Goal: Task Accomplishment & Management: Use online tool/utility

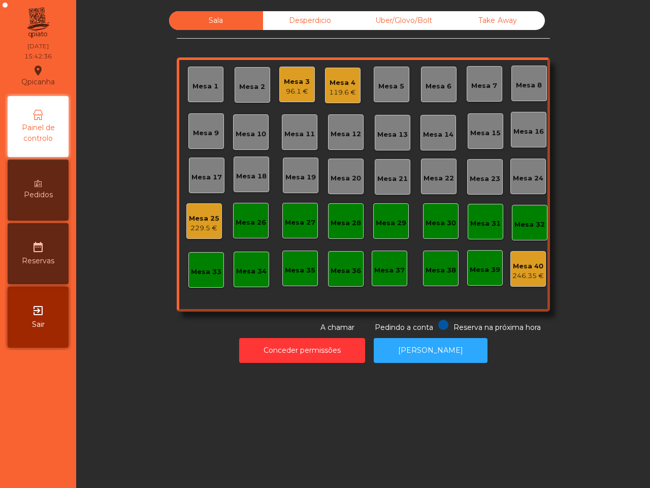
click at [285, 84] on div "Mesa 3" at bounding box center [297, 82] width 26 height 10
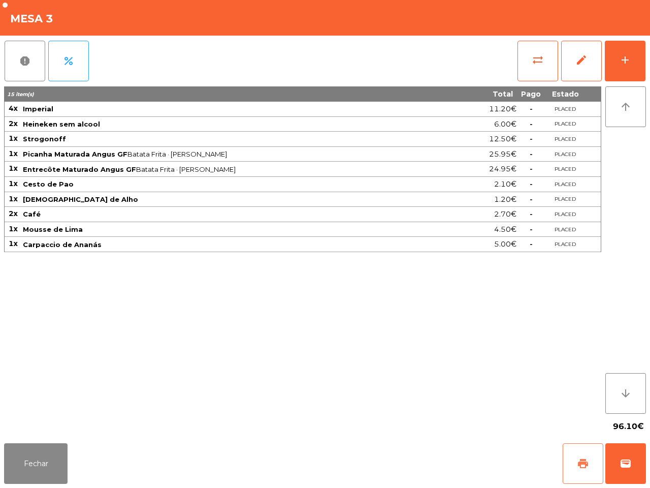
click at [577, 457] on span "print" at bounding box center [583, 463] width 12 height 12
click at [56, 462] on button "Fechar" at bounding box center [35, 463] width 63 height 41
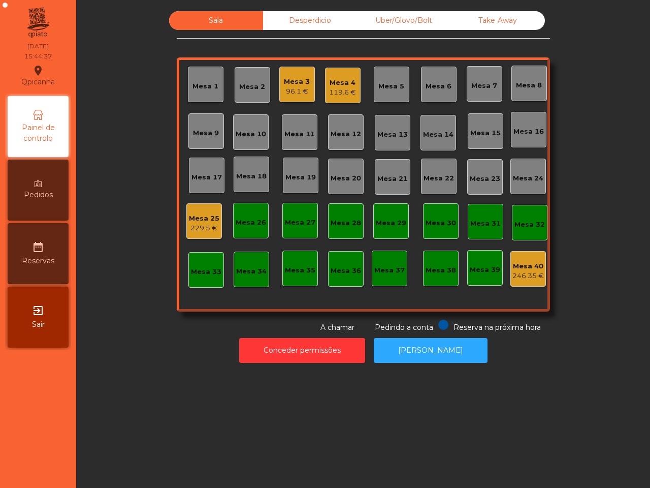
click at [55, 462] on nav "Qpicanha location_on [DATE] 15:44:37 Painel de controlo Pedidos date_range Rese…" at bounding box center [38, 244] width 76 height 488
click at [400, 20] on div "Uber/Glovo/Bolt" at bounding box center [404, 20] width 94 height 19
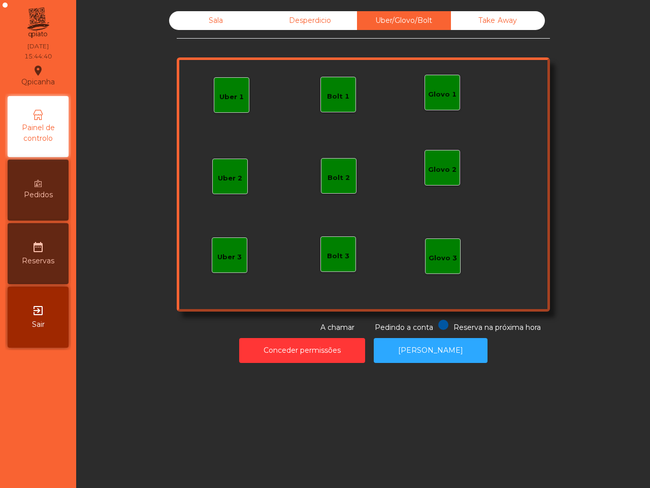
click at [234, 98] on div "Uber 1" at bounding box center [231, 97] width 24 height 10
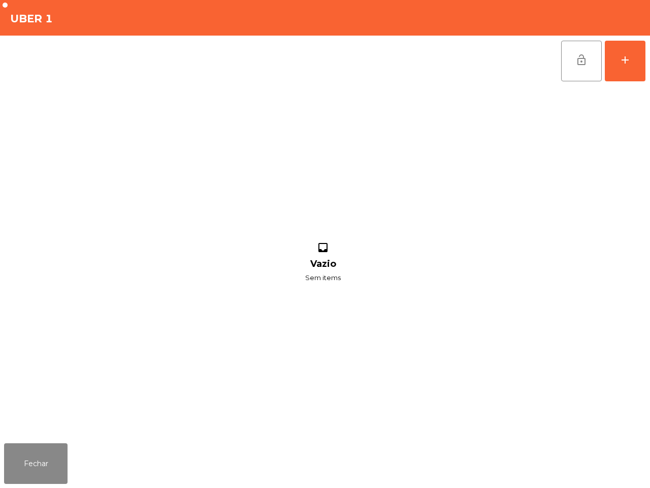
click at [649, 69] on div "lock_open add inbox Vazio Sem items" at bounding box center [325, 237] width 650 height 403
click at [629, 67] on button "add" at bounding box center [625, 61] width 41 height 41
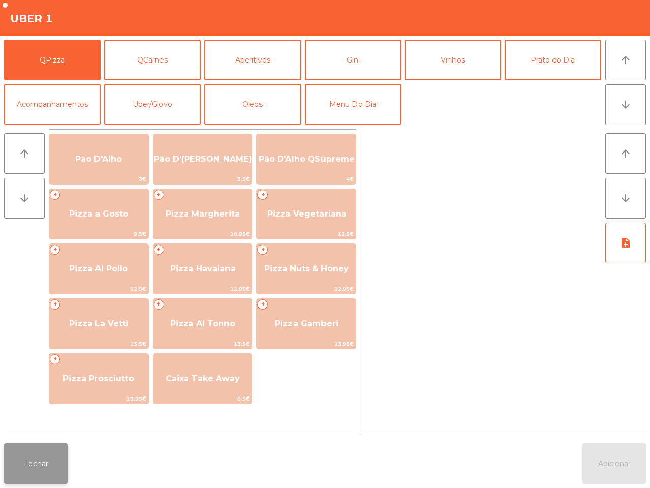
click at [31, 479] on button "Fechar" at bounding box center [35, 463] width 63 height 41
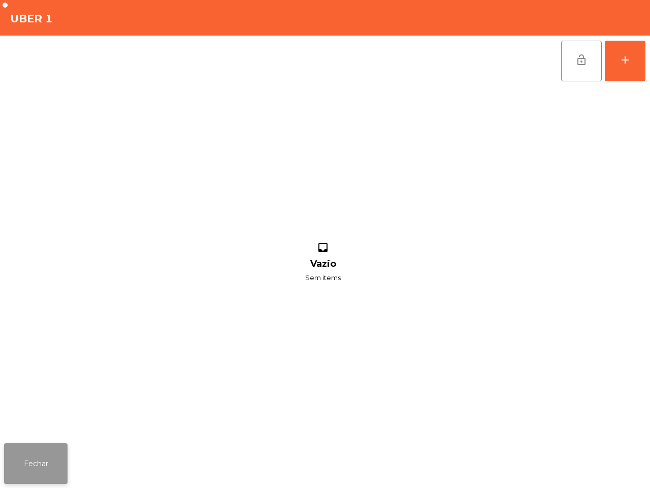
click at [38, 463] on button "Fechar" at bounding box center [35, 463] width 63 height 41
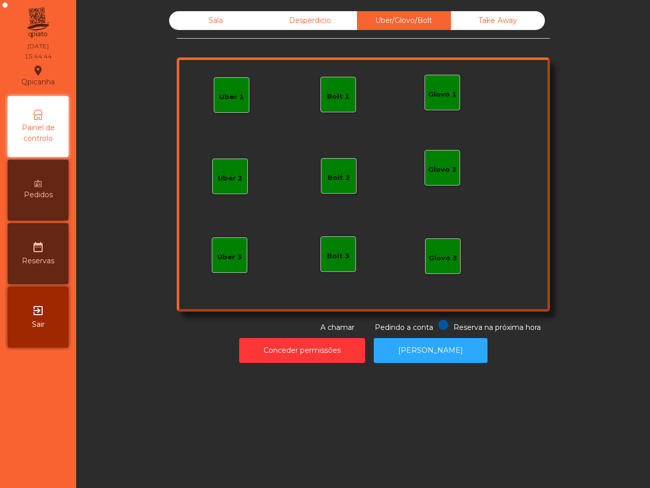
click at [227, 13] on div "Sala" at bounding box center [216, 20] width 94 height 19
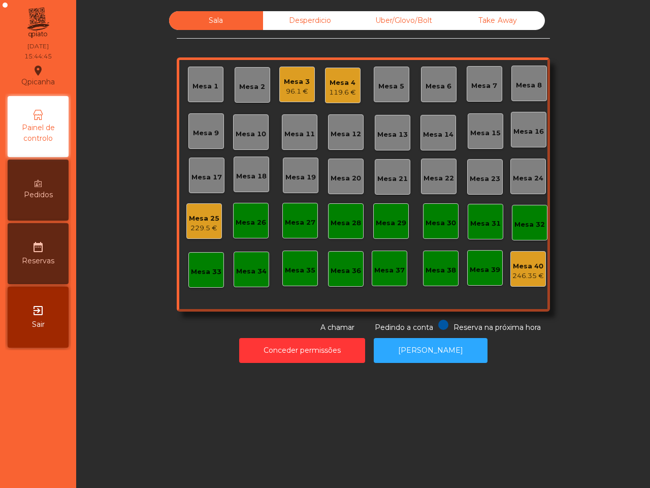
click at [291, 82] on div "Mesa 3" at bounding box center [297, 82] width 26 height 10
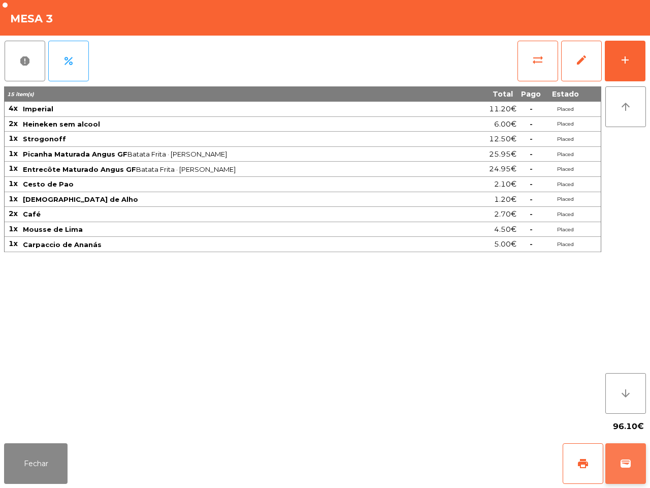
click at [630, 467] on span "wallet" at bounding box center [626, 463] width 12 height 12
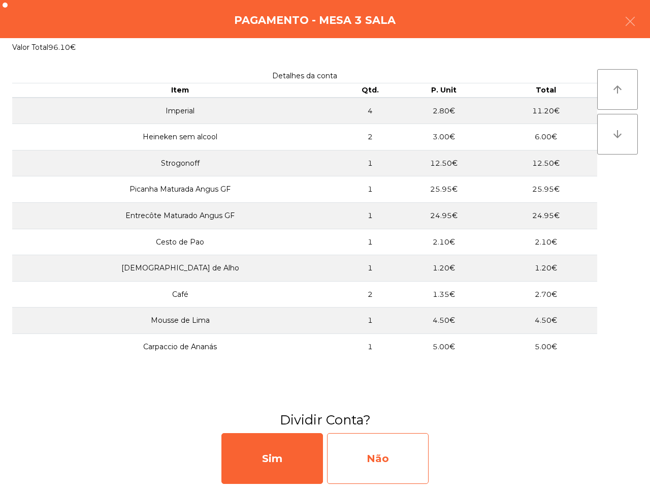
click at [409, 476] on div "Não" at bounding box center [378, 458] width 102 height 51
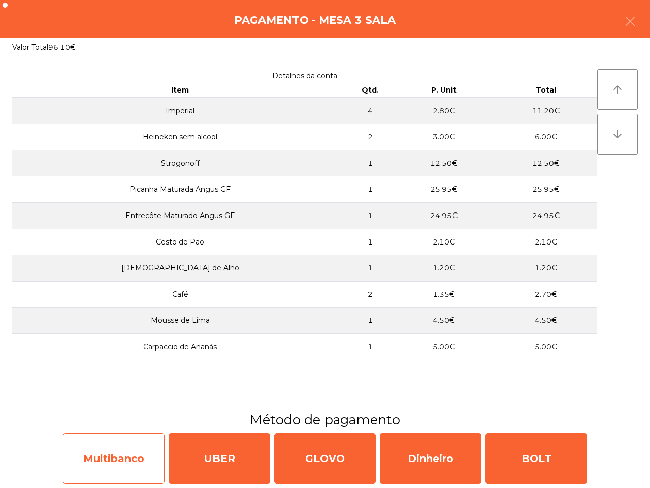
click at [117, 455] on div "Multibanco" at bounding box center [114, 458] width 102 height 51
select select "**"
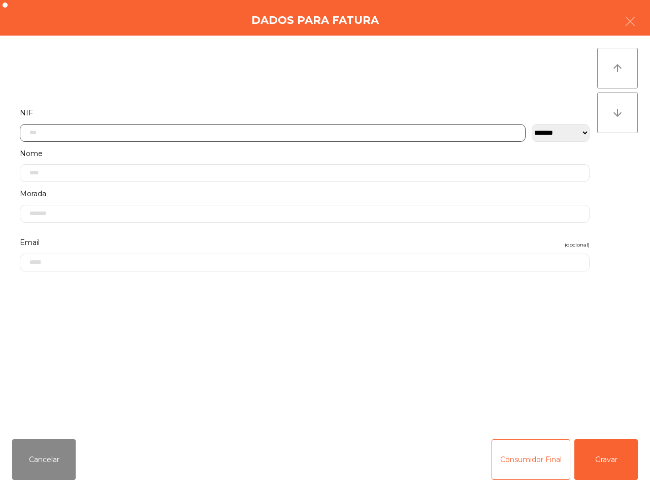
click at [191, 133] on input "text" at bounding box center [273, 133] width 506 height 18
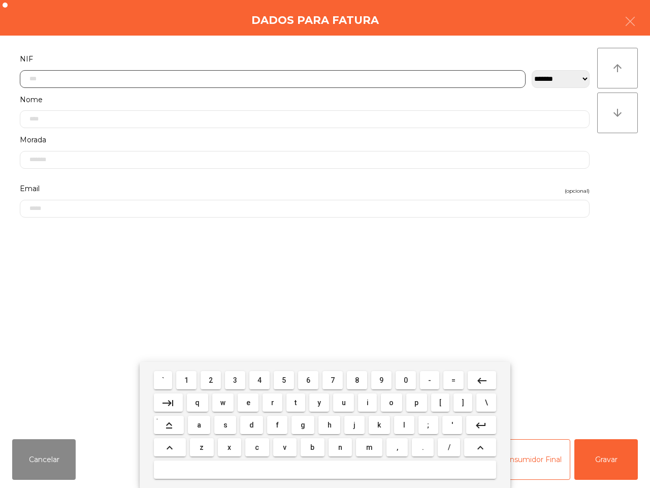
scroll to position [57, 0]
click at [181, 378] on button "1" at bounding box center [186, 380] width 20 height 18
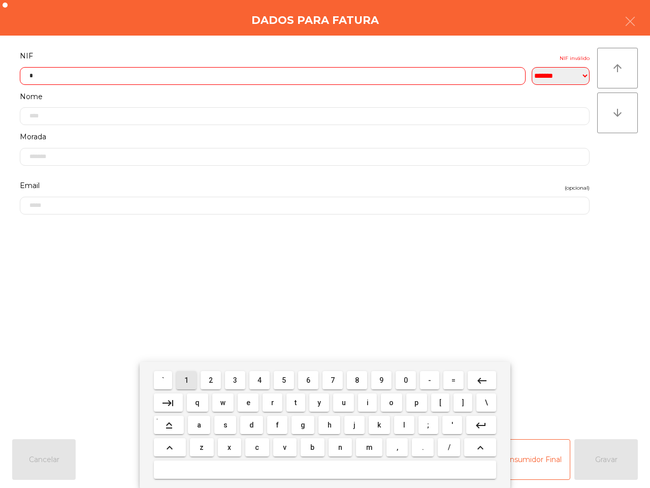
click at [212, 378] on span "2" at bounding box center [211, 380] width 4 height 8
click at [399, 377] on button "0" at bounding box center [406, 380] width 20 height 18
click at [215, 377] on button "2" at bounding box center [211, 380] width 20 height 18
click at [245, 377] on button "3" at bounding box center [235, 380] width 20 height 18
click at [186, 379] on span "1" at bounding box center [186, 380] width 4 height 8
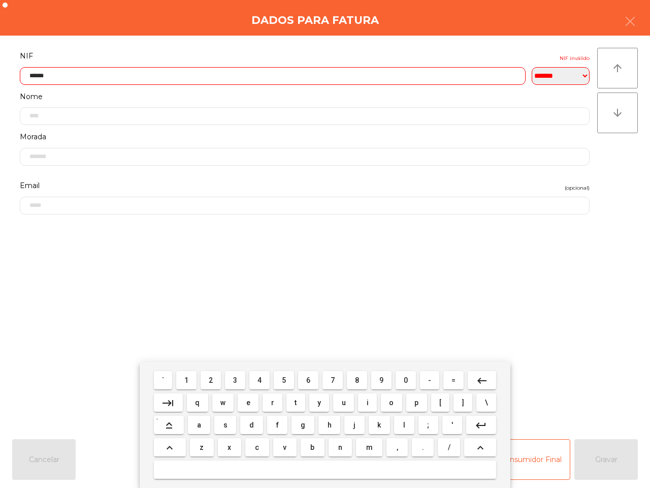
click at [400, 379] on button "0" at bounding box center [406, 380] width 20 height 18
click at [334, 378] on span "7" at bounding box center [333, 380] width 4 height 8
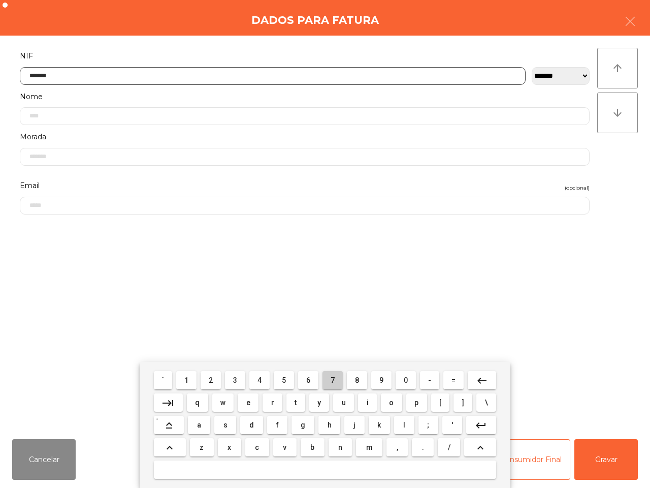
type input "*********"
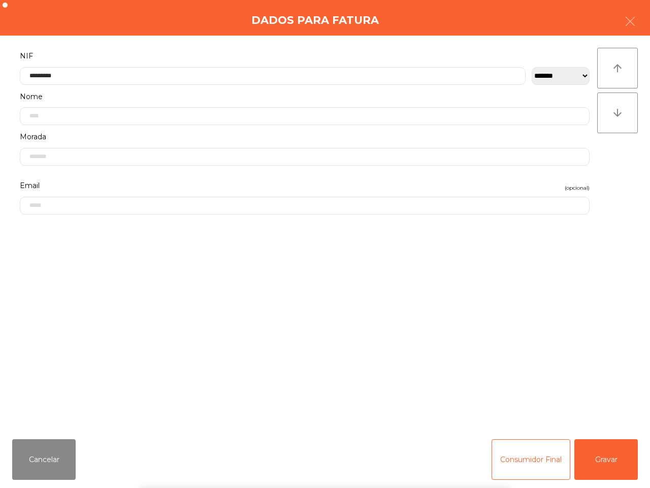
click at [597, 457] on div "` 1 2 3 4 5 6 7 8 9 0 - = keyboard_backspace keyboard_tab q w e r t y u i o p […" at bounding box center [325, 425] width 650 height 126
click at [596, 458] on button "Gravar" at bounding box center [605, 459] width 63 height 41
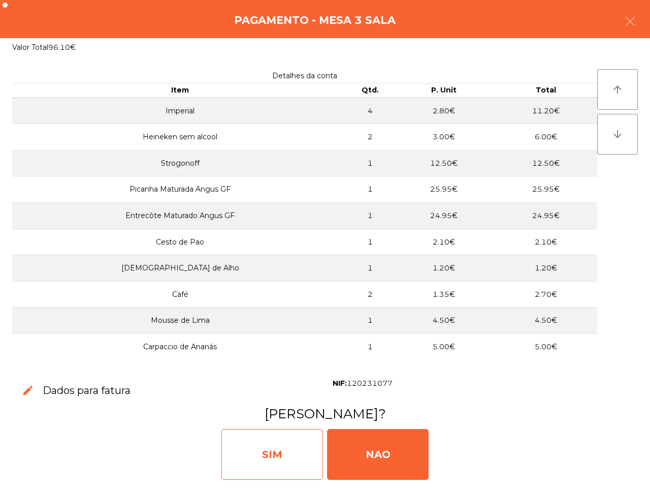
click at [267, 448] on div "SIM" at bounding box center [272, 454] width 102 height 51
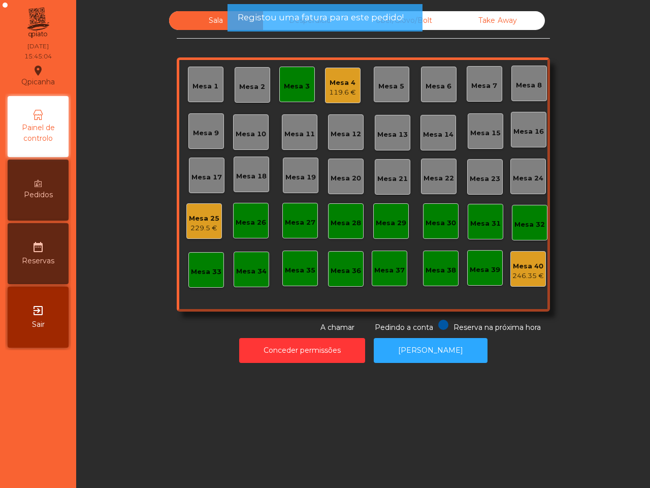
click at [435, 23] on div "Uber/Glovo/Bolt" at bounding box center [404, 20] width 94 height 19
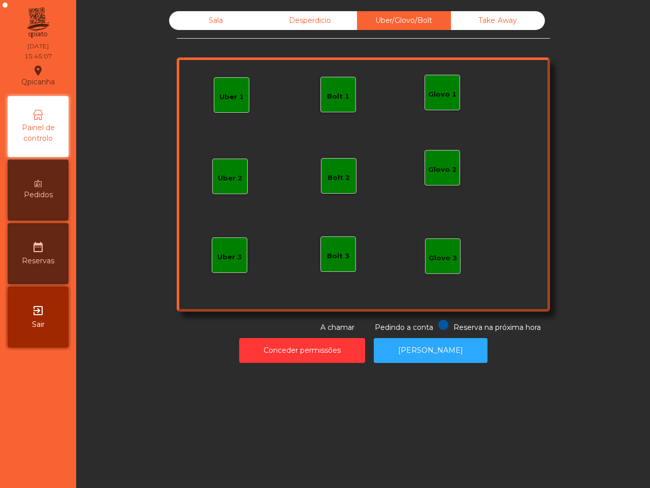
click at [221, 101] on div "Uber 1" at bounding box center [231, 97] width 24 height 10
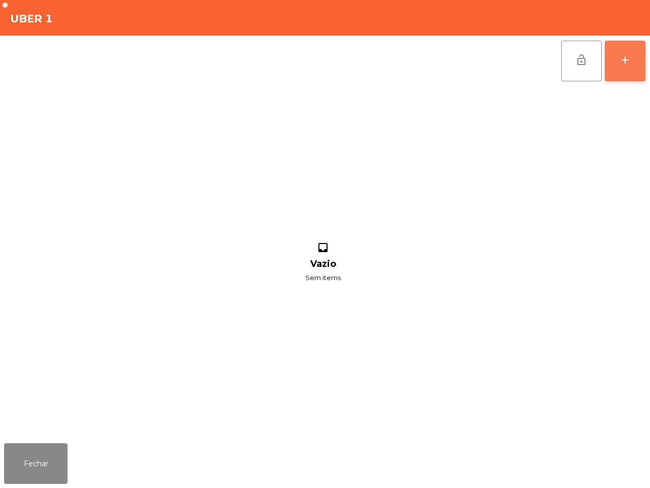
click at [616, 67] on button "add" at bounding box center [625, 61] width 41 height 41
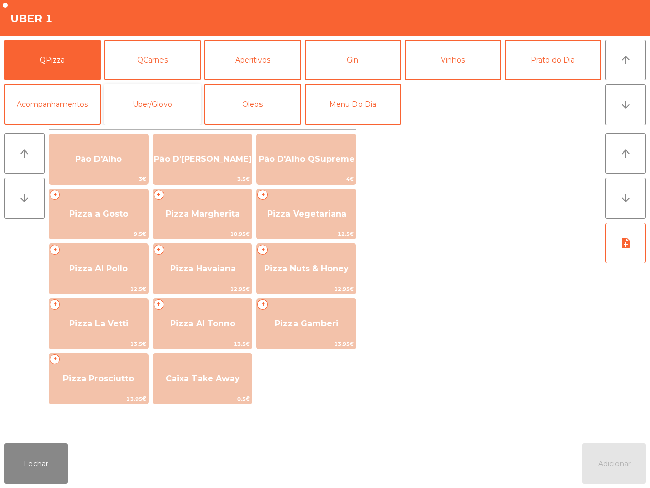
click at [138, 100] on button "Uber/Glovo" at bounding box center [152, 104] width 97 height 41
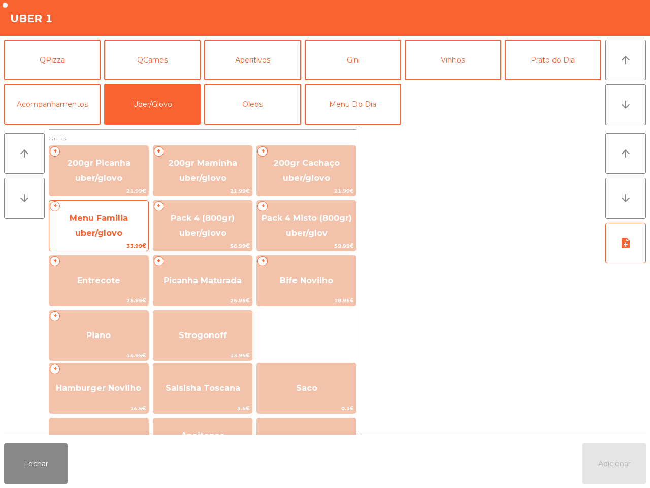
click at [106, 211] on span "Menu Familia uber/glovo" at bounding box center [98, 225] width 99 height 43
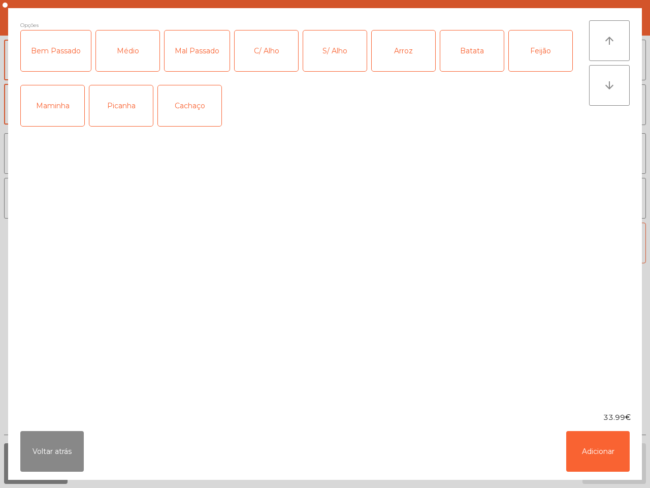
click at [121, 111] on div "Picanha" at bounding box center [120, 105] width 63 height 41
click at [268, 61] on div "C/ Alho" at bounding box center [266, 50] width 63 height 41
click at [391, 52] on div "Arroz" at bounding box center [403, 50] width 63 height 41
click at [452, 56] on div "Batata" at bounding box center [471, 50] width 63 height 41
click at [534, 51] on div "Feijão" at bounding box center [540, 50] width 63 height 41
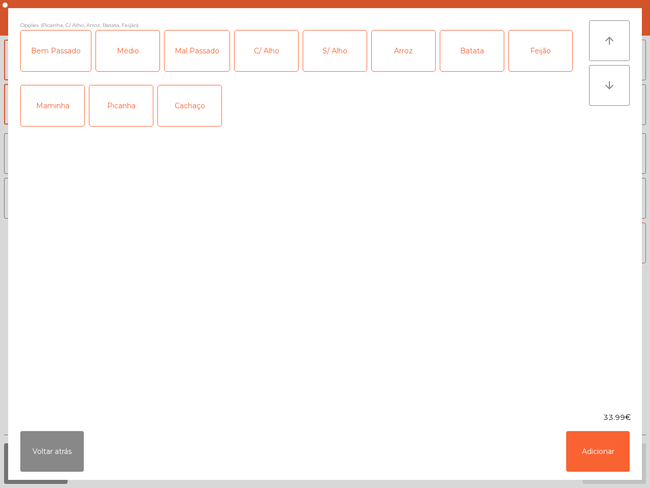
click at [139, 60] on div "Médio" at bounding box center [127, 50] width 63 height 41
click at [606, 448] on button "Adicionar" at bounding box center [597, 451] width 63 height 41
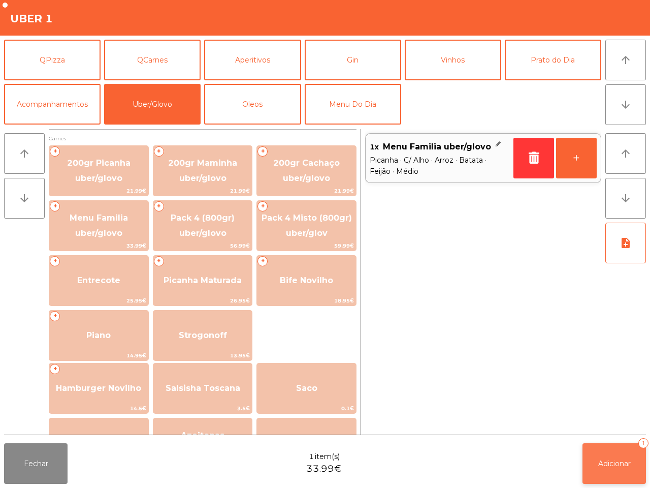
click at [603, 462] on span "Adicionar" at bounding box center [614, 463] width 33 height 9
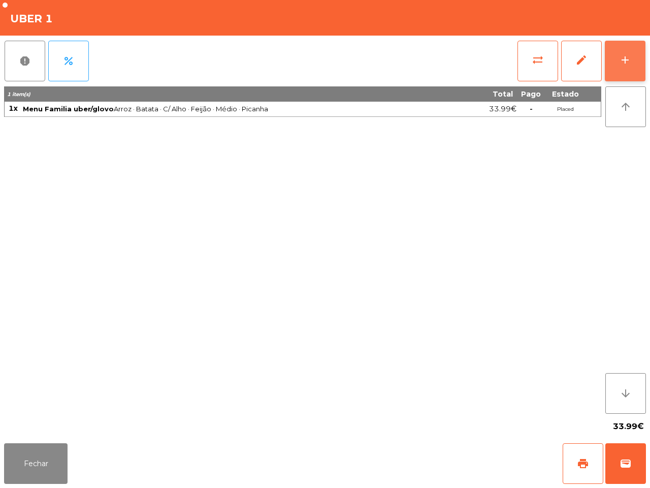
click at [619, 60] on div "add" at bounding box center [625, 60] width 12 height 12
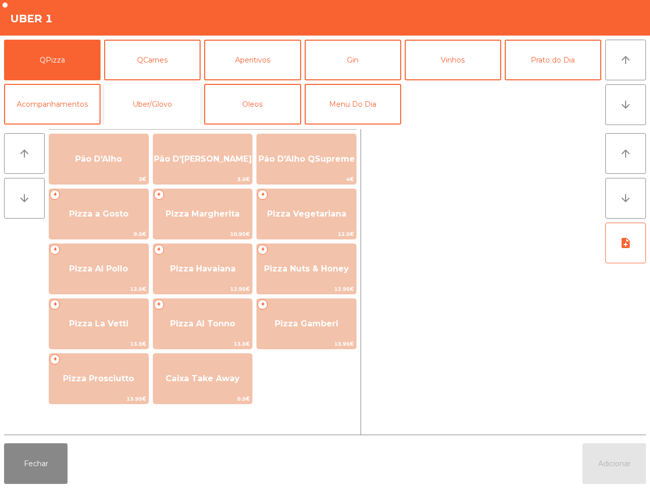
click at [173, 107] on button "Uber/Glovo" at bounding box center [152, 104] width 97 height 41
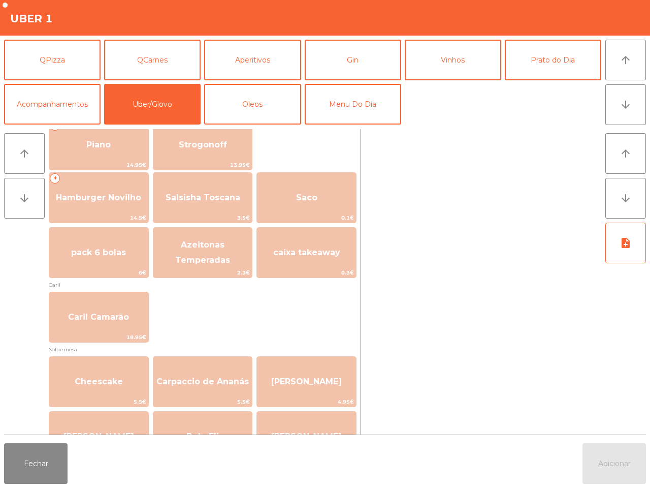
scroll to position [254, 0]
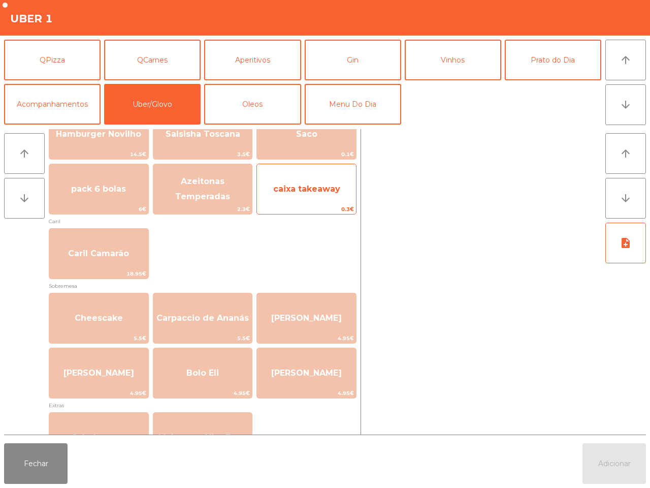
click at [308, 199] on span "caixa takeaway" at bounding box center [306, 188] width 99 height 27
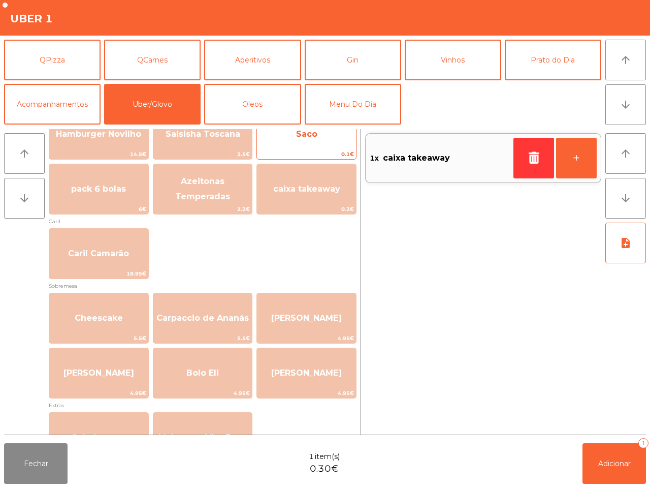
click at [313, 147] on span "Saco" at bounding box center [306, 133] width 99 height 27
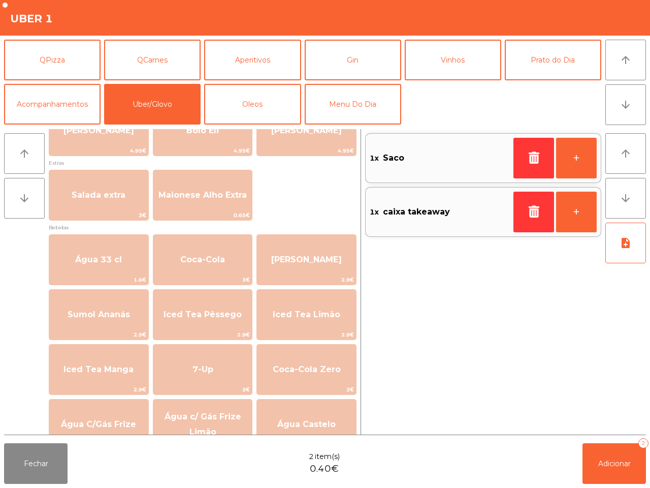
scroll to position [516, 0]
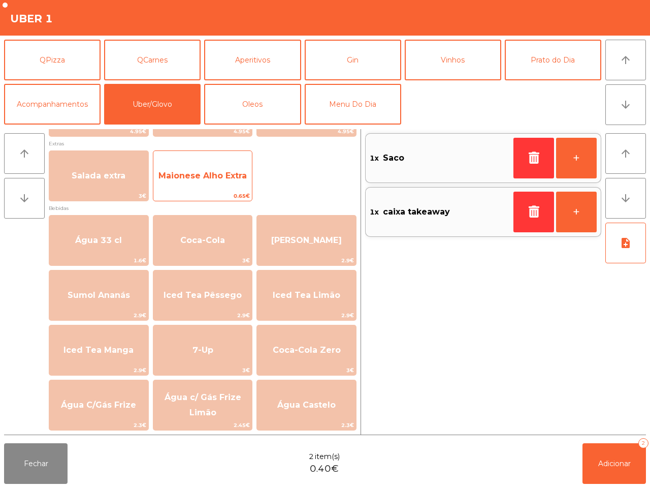
click at [222, 171] on span "Maionese Alho Extra" at bounding box center [202, 176] width 88 height 10
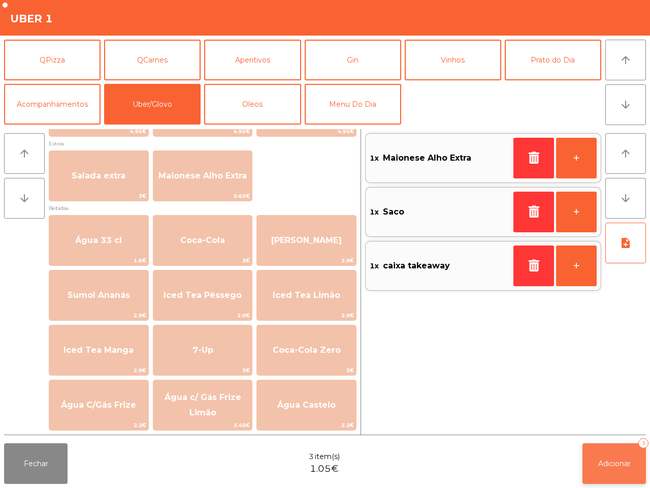
click at [631, 473] on button "Adicionar 3" at bounding box center [614, 463] width 63 height 41
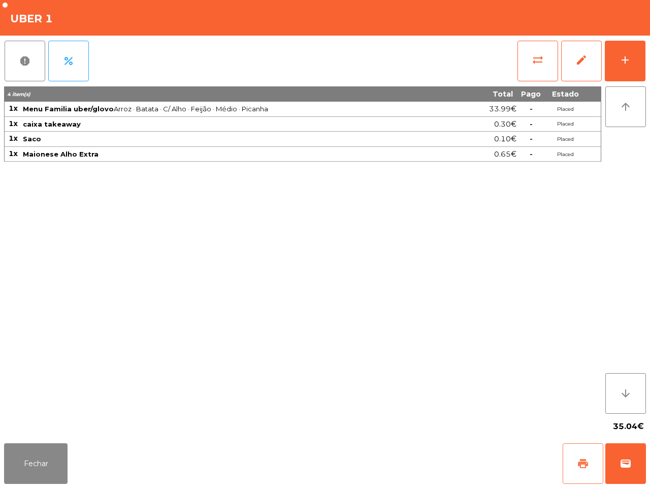
click at [579, 463] on span "print" at bounding box center [583, 463] width 12 height 12
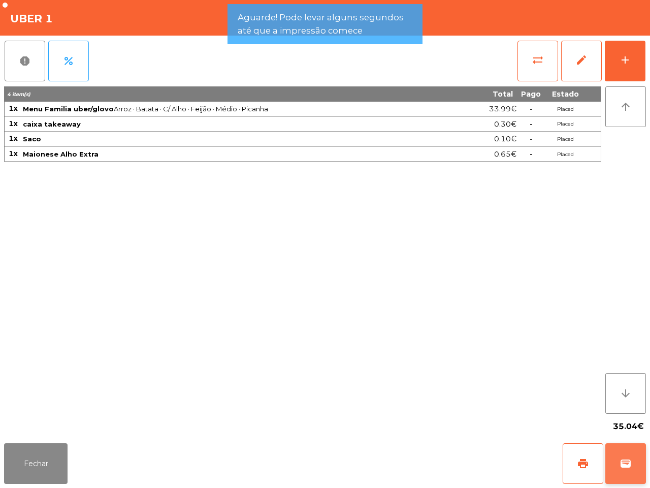
click at [632, 466] on button "wallet" at bounding box center [625, 463] width 41 height 41
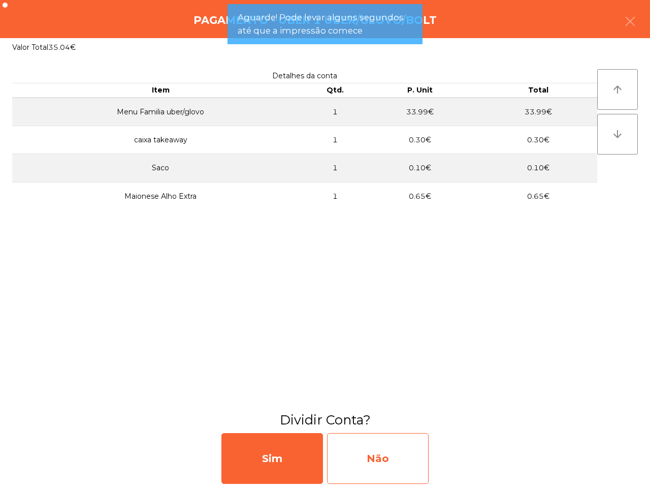
click at [406, 463] on div "Não" at bounding box center [378, 458] width 102 height 51
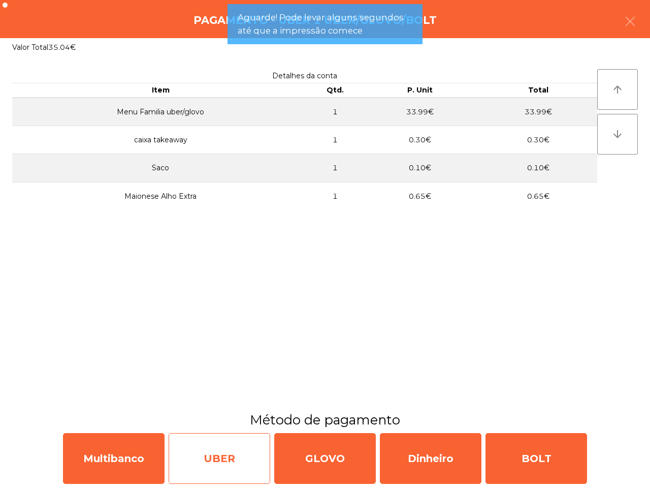
click at [221, 460] on div "UBER" at bounding box center [220, 458] width 102 height 51
select select "**"
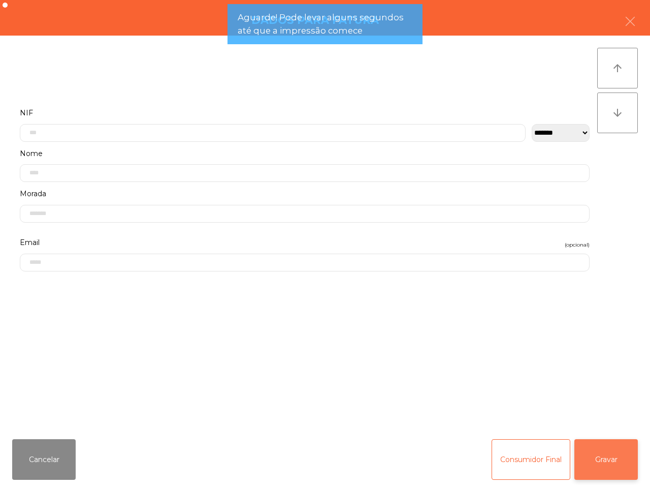
click at [621, 461] on button "Gravar" at bounding box center [605, 459] width 63 height 41
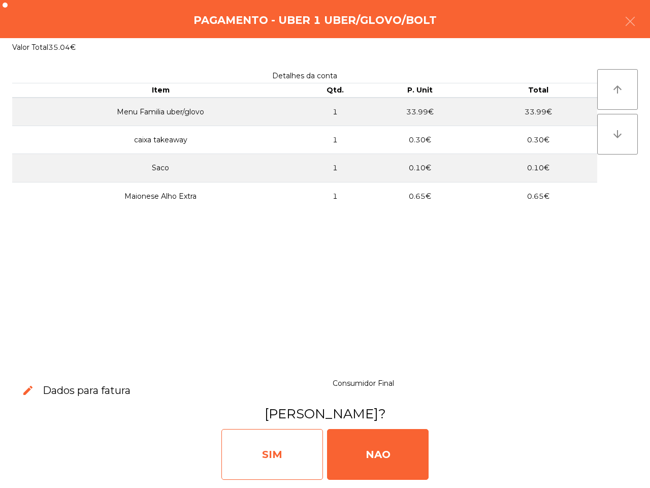
click at [293, 440] on div "SIM" at bounding box center [272, 454] width 102 height 51
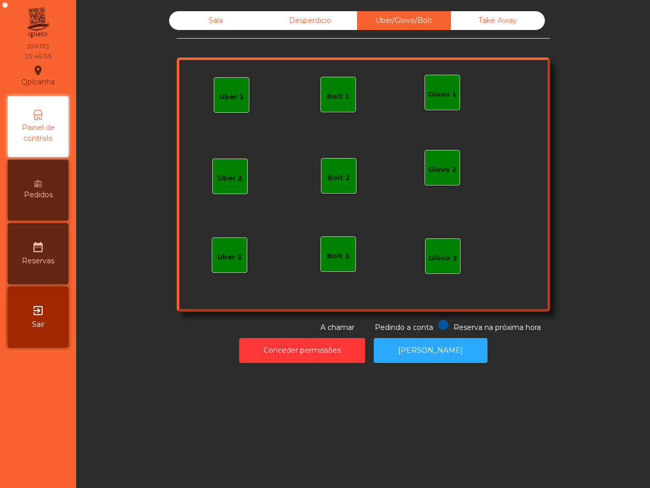
click at [291, 432] on div "Sala Desperdicio Uber/Glovo/Bolt Take Away Uber 1 Glovo 1 Uber 2 Uber 3 Glovo 2…" at bounding box center [363, 244] width 574 height 488
click at [210, 24] on div "Sala" at bounding box center [216, 20] width 94 height 19
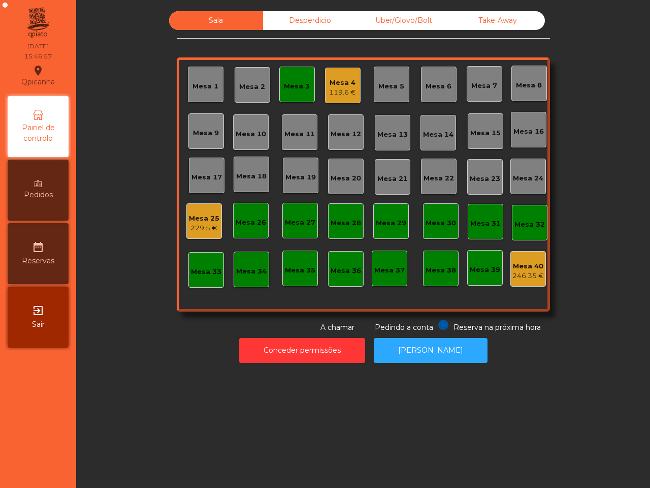
click at [337, 87] on div "119.6 €" at bounding box center [342, 92] width 27 height 10
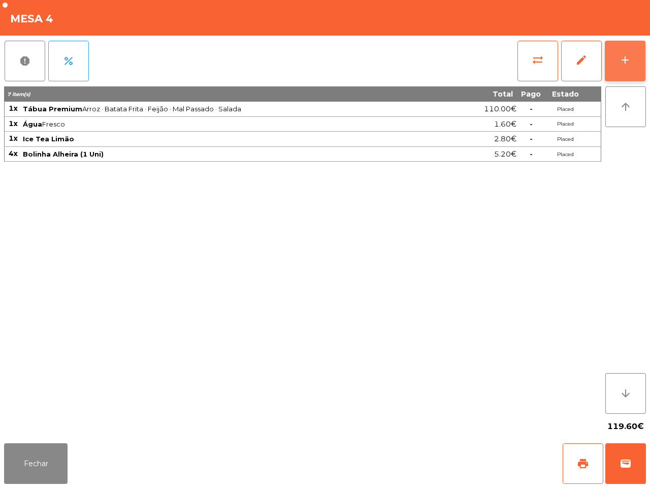
click at [618, 68] on button "add" at bounding box center [625, 61] width 41 height 41
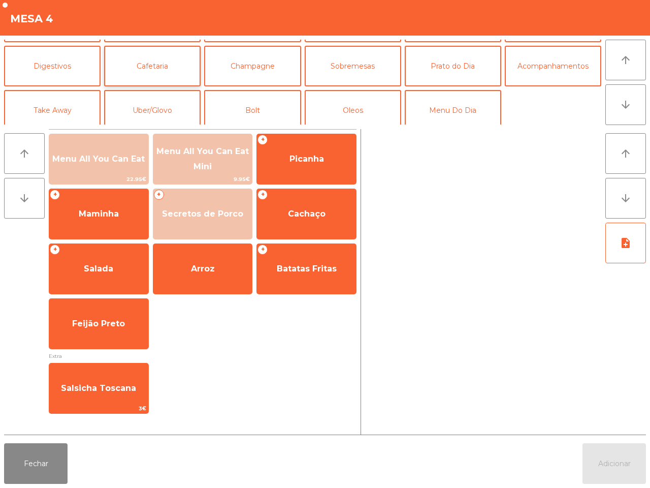
scroll to position [88, 0]
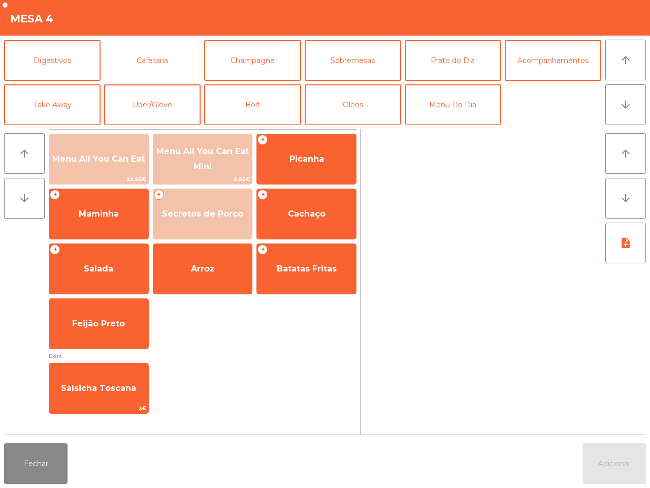
click at [150, 53] on button "Cafetaria" at bounding box center [152, 60] width 97 height 41
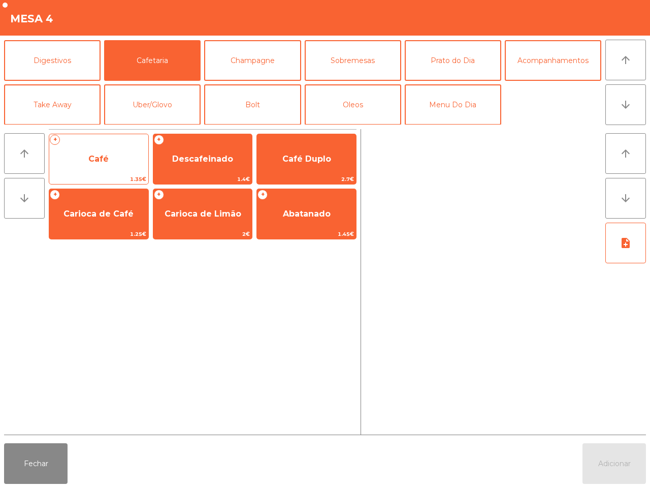
click at [105, 155] on span "Café" at bounding box center [98, 159] width 20 height 10
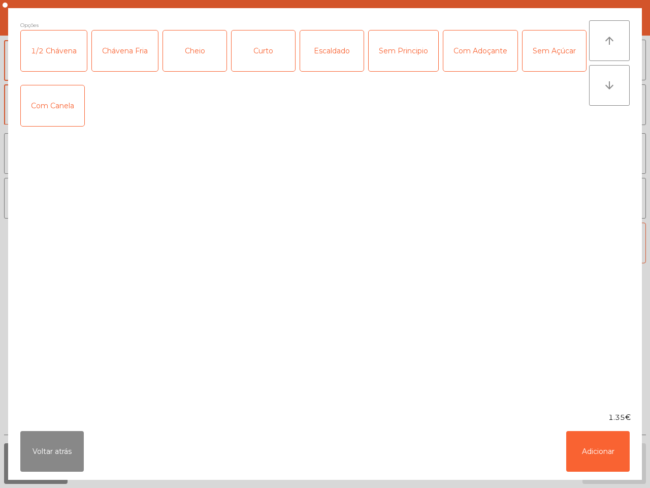
click at [388, 51] on div "Sem Principio" at bounding box center [404, 50] width 70 height 41
click at [598, 462] on button "Adicionar" at bounding box center [597, 451] width 63 height 41
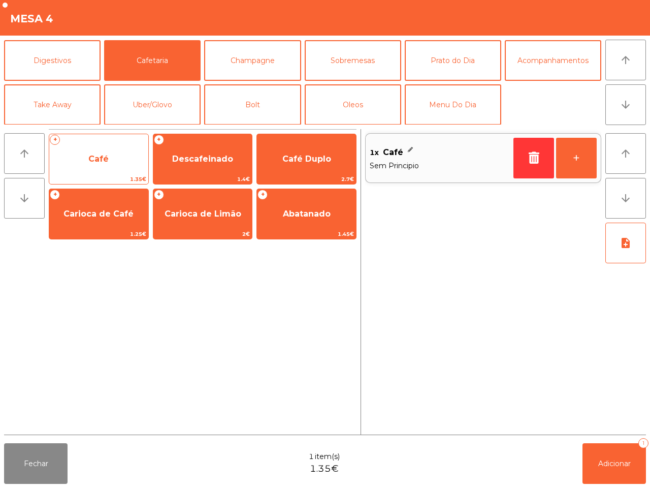
click at [125, 162] on span "Café" at bounding box center [98, 158] width 99 height 27
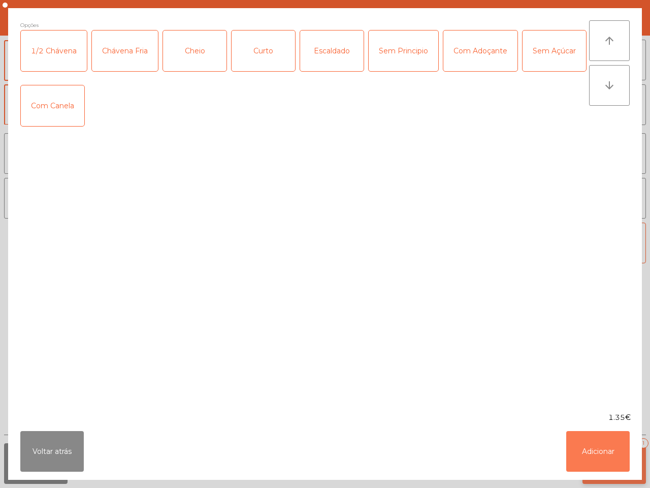
click at [592, 448] on button "Adicionar" at bounding box center [597, 451] width 63 height 41
click at [611, 459] on span "Adicionar" at bounding box center [614, 463] width 33 height 9
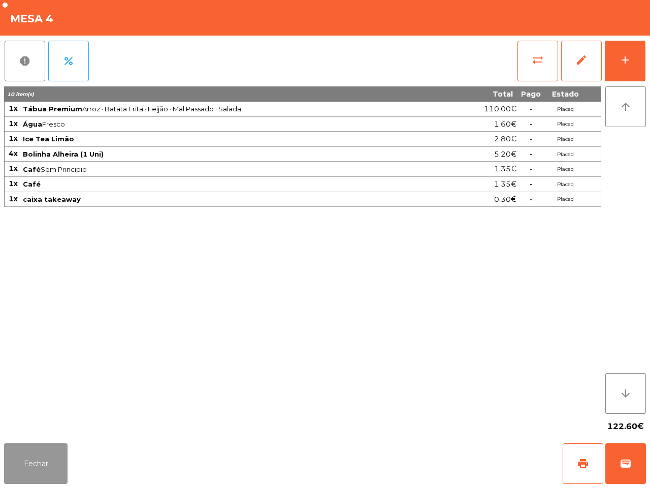
click at [29, 471] on button "Fechar" at bounding box center [35, 463] width 63 height 41
